Goal: Task Accomplishment & Management: Manage account settings

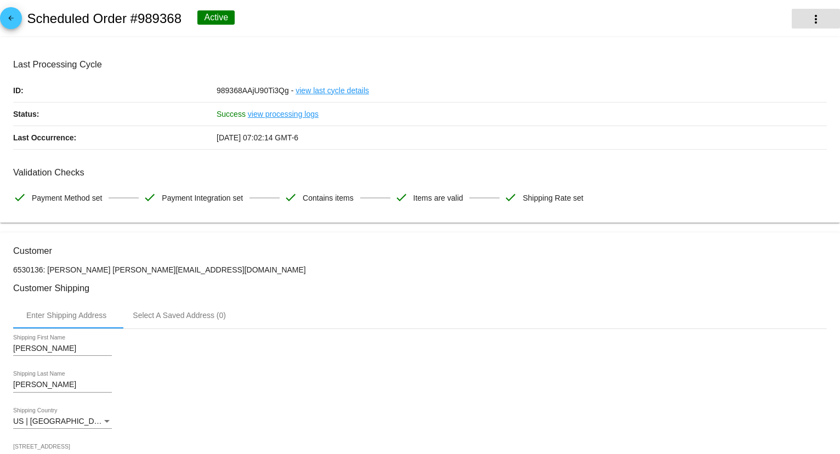
click at [817, 25] on mat-icon "more_vert" at bounding box center [816, 19] width 13 height 13
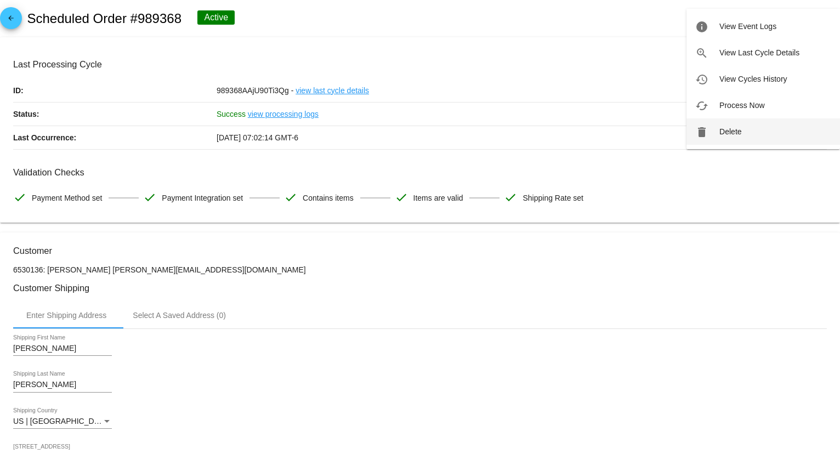
click at [734, 128] on span "Delete" at bounding box center [731, 131] width 22 height 9
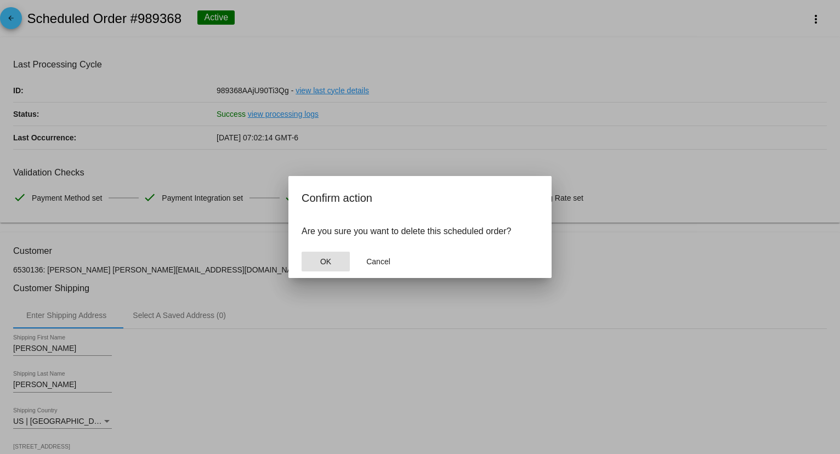
click at [327, 256] on button "OK" at bounding box center [326, 262] width 48 height 20
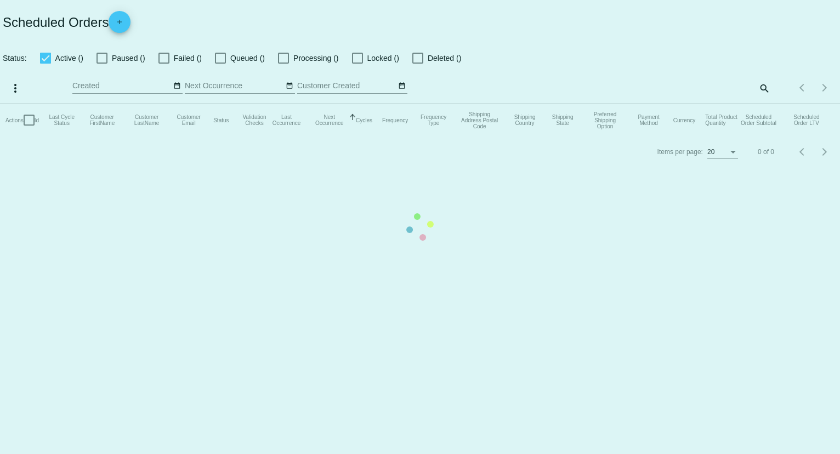
checkbox input "true"
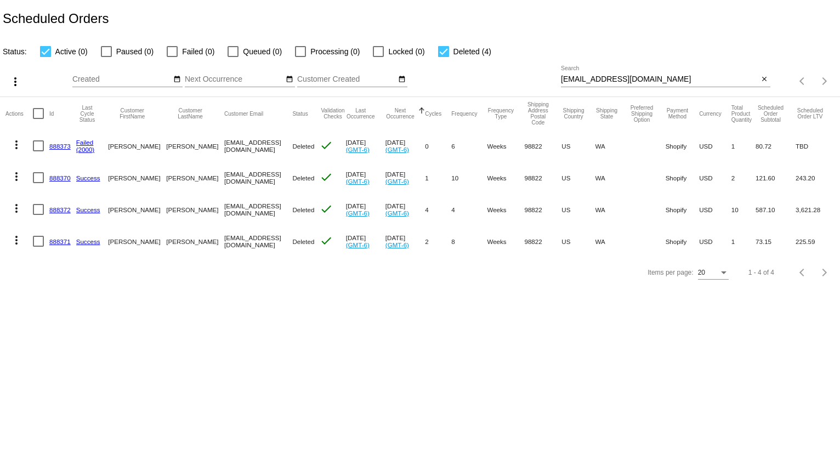
click at [631, 77] on input "simplyashleyjohnson@gmail.com" at bounding box center [660, 79] width 198 height 9
paste input "kathleen@mpjonline"
type input "[PERSON_NAME][EMAIL_ADDRESS][DOMAIN_NAME]"
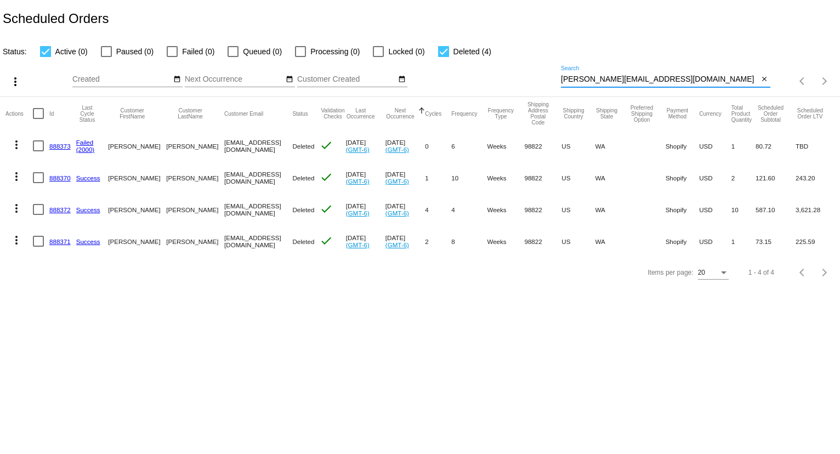
click at [643, 53] on div "Status: Active (0) Paused (0) Failed (0) Queued (0) Processing (0) Locked (0) D…" at bounding box center [420, 47] width 840 height 21
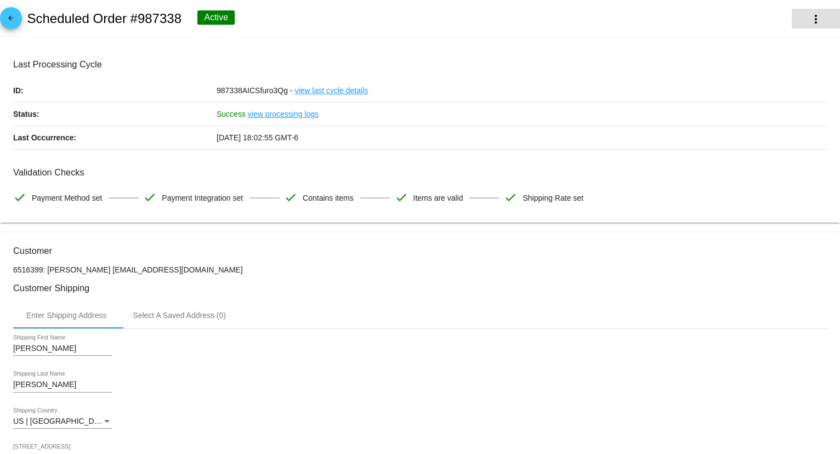
click at [814, 19] on mat-icon "more_vert" at bounding box center [816, 19] width 13 height 13
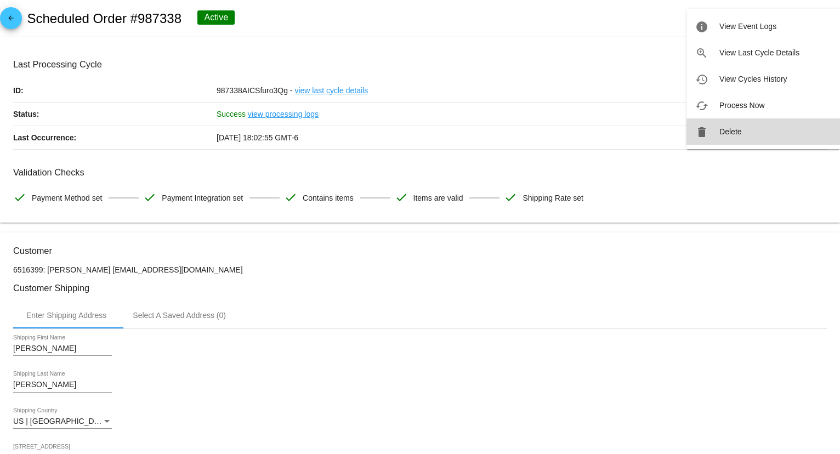
click at [750, 128] on button "delete Delete" at bounding box center [764, 131] width 154 height 26
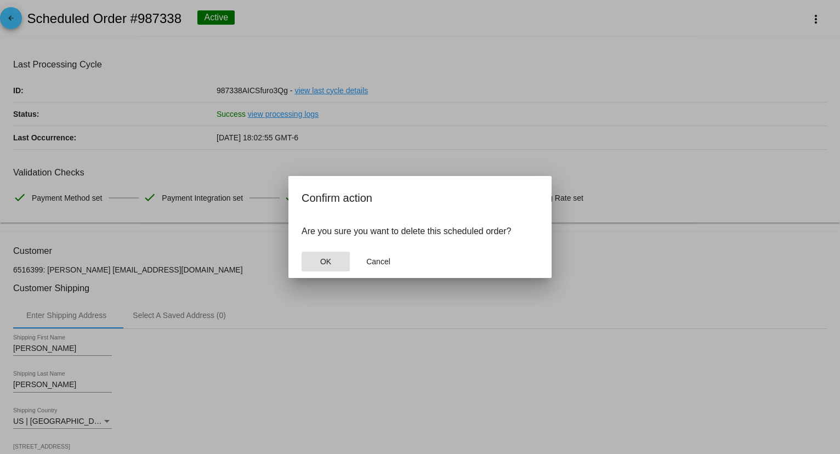
click at [332, 262] on button "OK" at bounding box center [326, 262] width 48 height 20
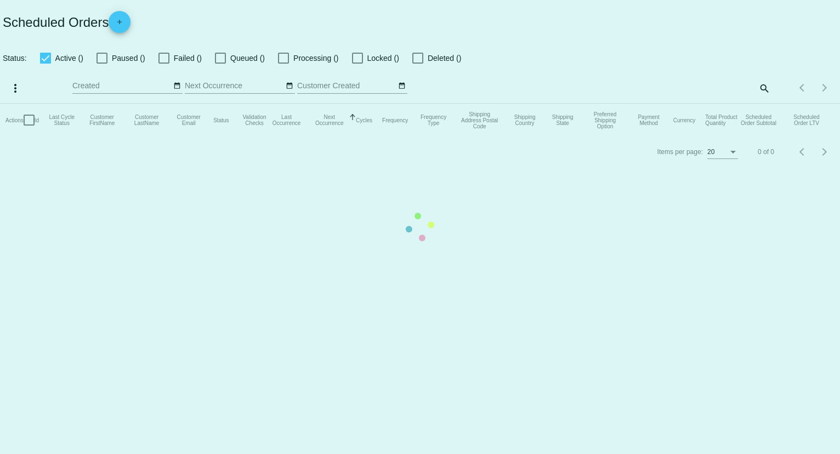
checkbox input "true"
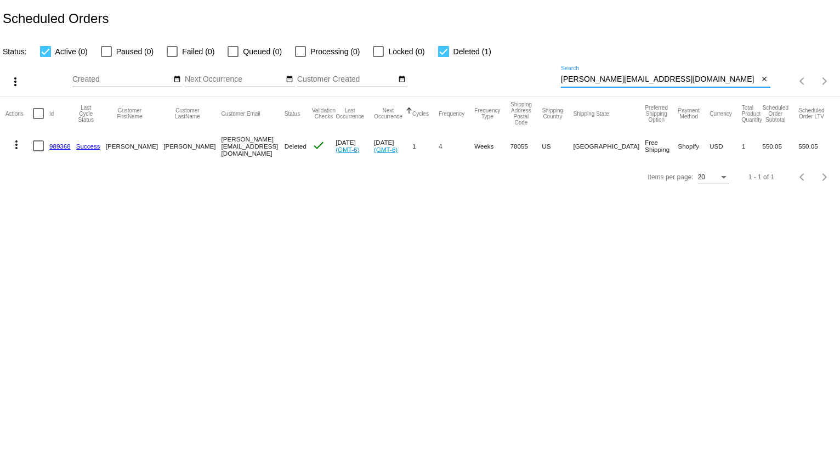
click at [591, 80] on input "[PERSON_NAME][EMAIL_ADDRESS][DOMAIN_NAME]" at bounding box center [660, 79] width 198 height 9
paste input "[EMAIL_ADDRESS][DOMAIN_NAME]"
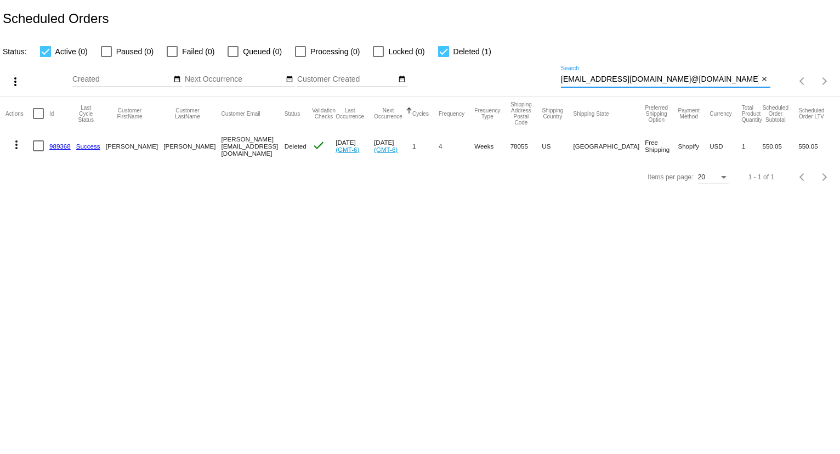
click at [602, 70] on div "[EMAIL_ADDRESS][DOMAIN_NAME]@[DOMAIN_NAME] Search" at bounding box center [660, 76] width 198 height 21
click at [599, 97] on mat-table "Actions Id Last Cycle Status Customer FirstName Customer LastName Customer Emai…" at bounding box center [420, 129] width 840 height 65
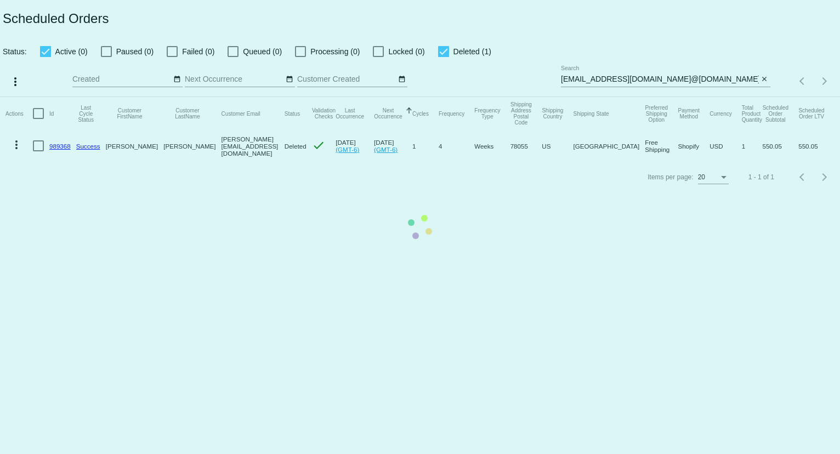
click at [599, 73] on app-dashboard-scheduled-orders "Scheduled Orders Status: Active (0) Paused (0) Failed (0) Queued (0) Processing…" at bounding box center [420, 96] width 840 height 193
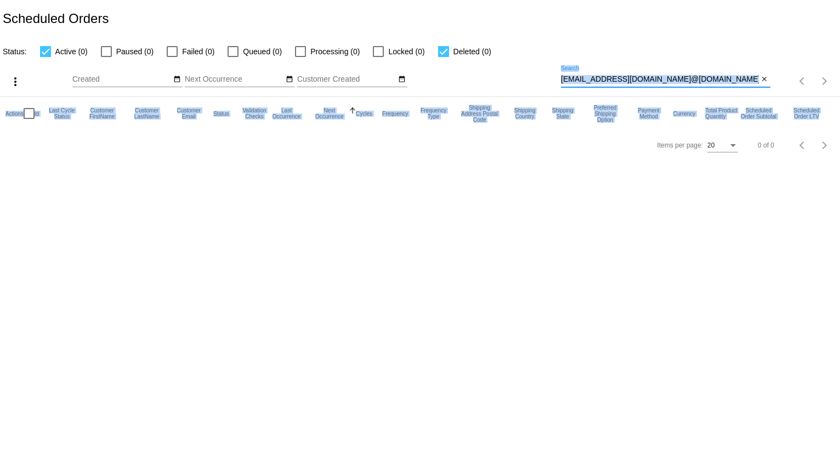
click at [594, 77] on input "[EMAIL_ADDRESS][DOMAIN_NAME]@[DOMAIN_NAME]" at bounding box center [660, 79] width 198 height 9
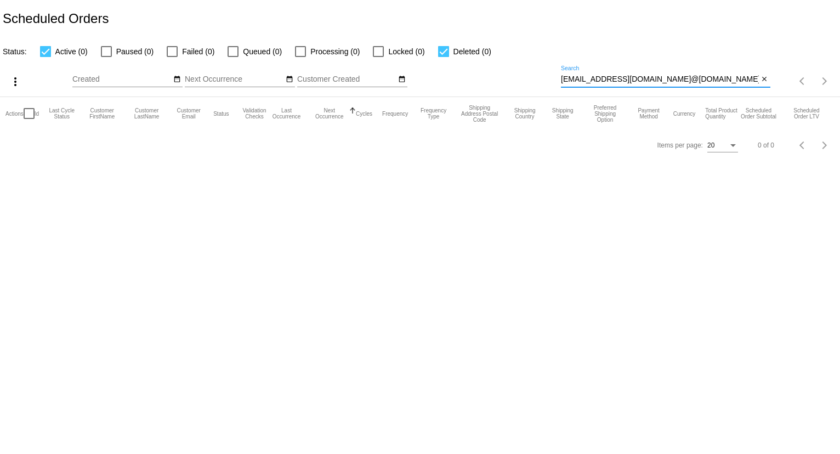
click at [594, 77] on input "[EMAIL_ADDRESS][DOMAIN_NAME]@[DOMAIN_NAME]" at bounding box center [660, 79] width 198 height 9
paste input "[EMAIL_ADDRESS]"
click at [618, 44] on div "Status: Active (0) Paused (0) Failed (0) Queued (0) Processing (0) Locked (0) D…" at bounding box center [420, 47] width 840 height 21
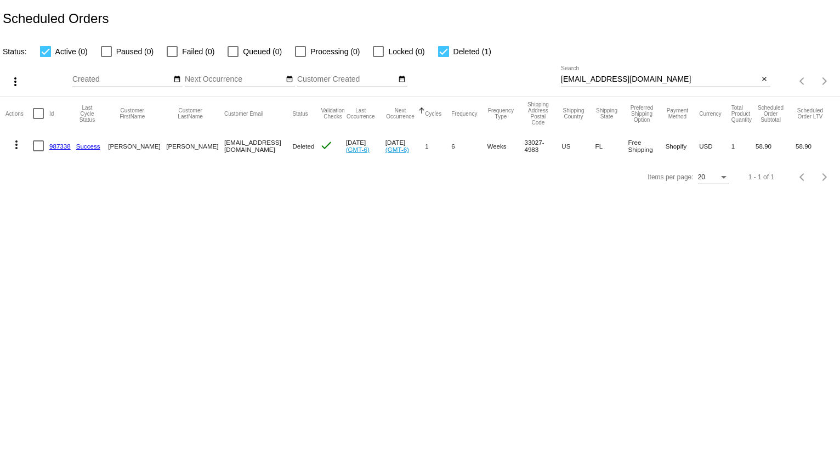
click at [582, 79] on input "[EMAIL_ADDRESS][DOMAIN_NAME]" at bounding box center [660, 79] width 198 height 9
paste input "[EMAIL_ADDRESS]"
type input "[EMAIL_ADDRESS][DOMAIN_NAME]"
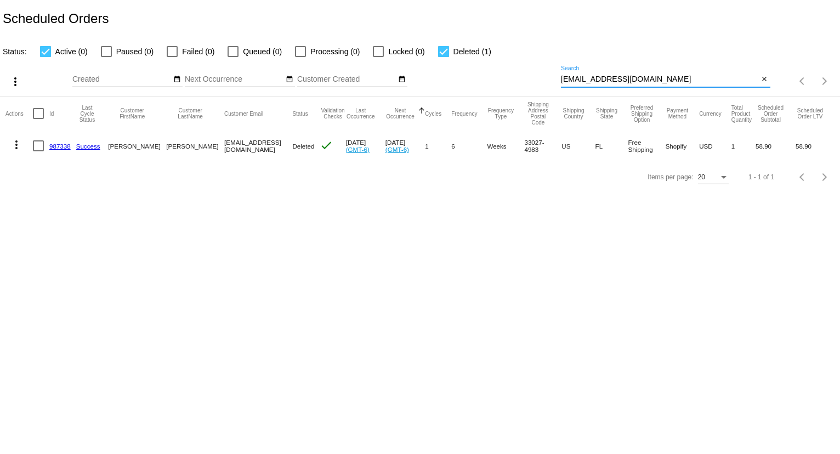
click at [595, 56] on div "Status: Active (0) Paused (0) Failed (0) Queued (0) Processing (0) Locked (0) D…" at bounding box center [420, 47] width 840 height 21
